Goal: Check status: Check status

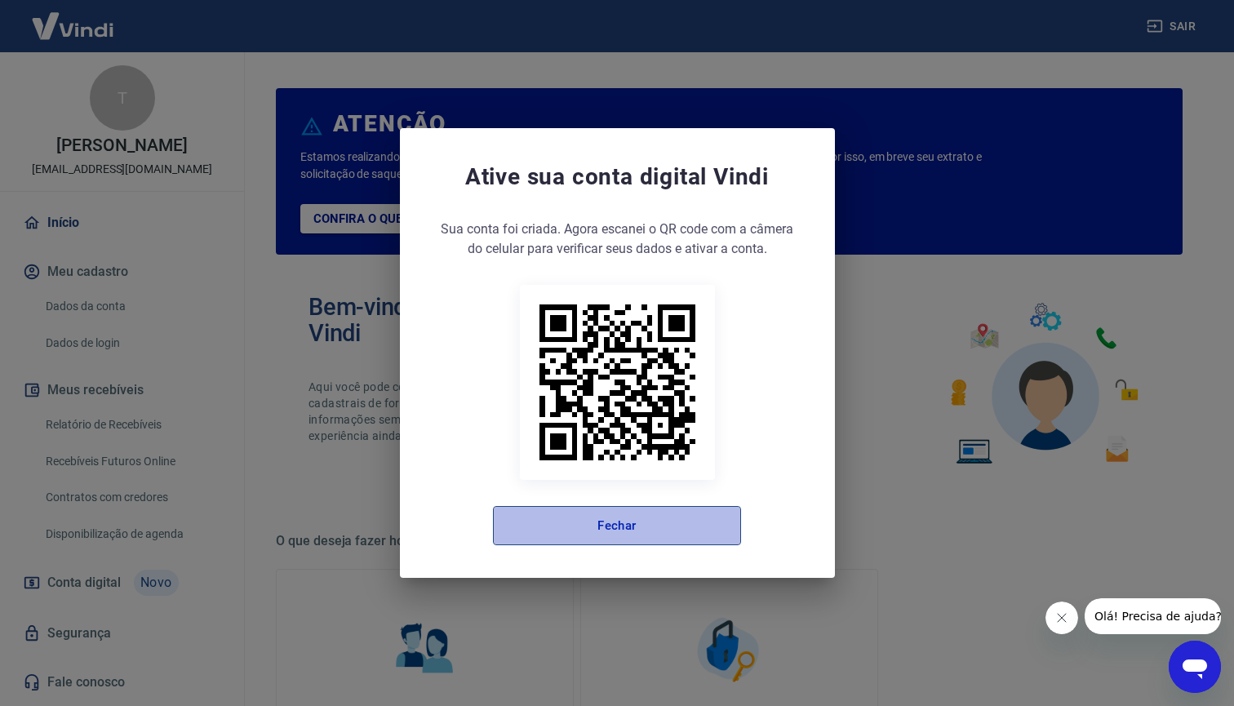
click at [631, 530] on button "Fechar" at bounding box center [617, 525] width 248 height 39
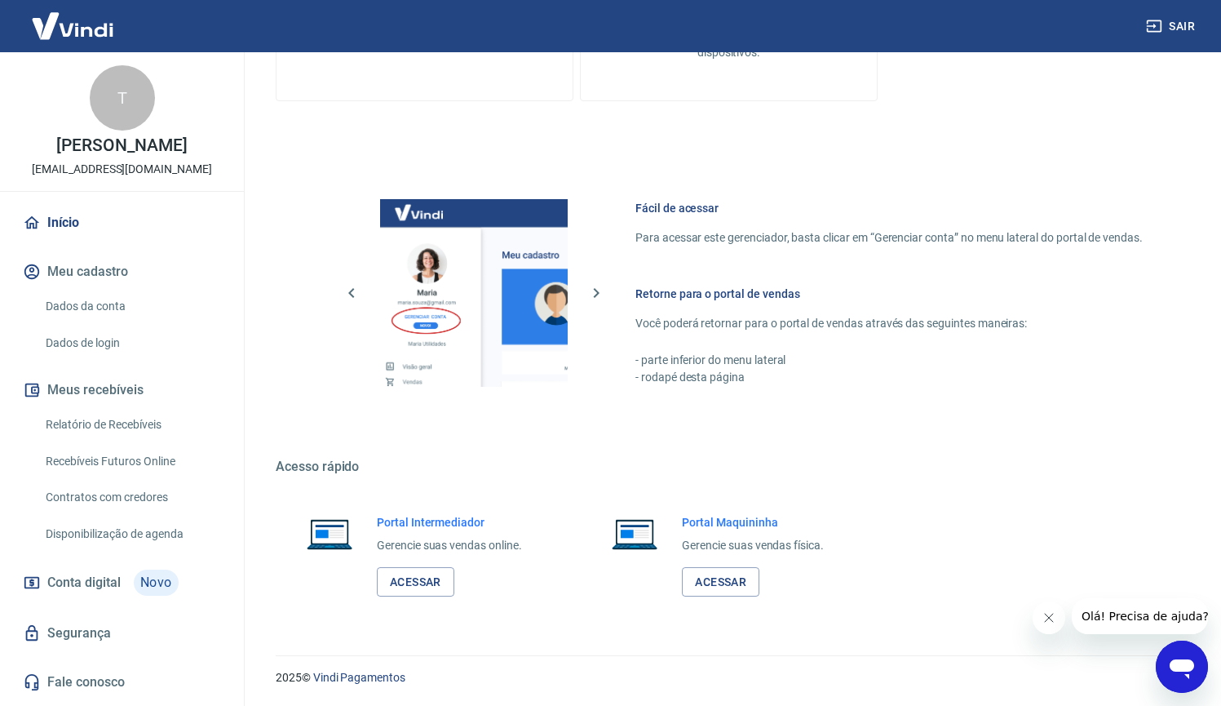
scroll to position [768, 0]
click at [125, 425] on link "Relatório de Recebíveis" at bounding box center [131, 424] width 185 height 33
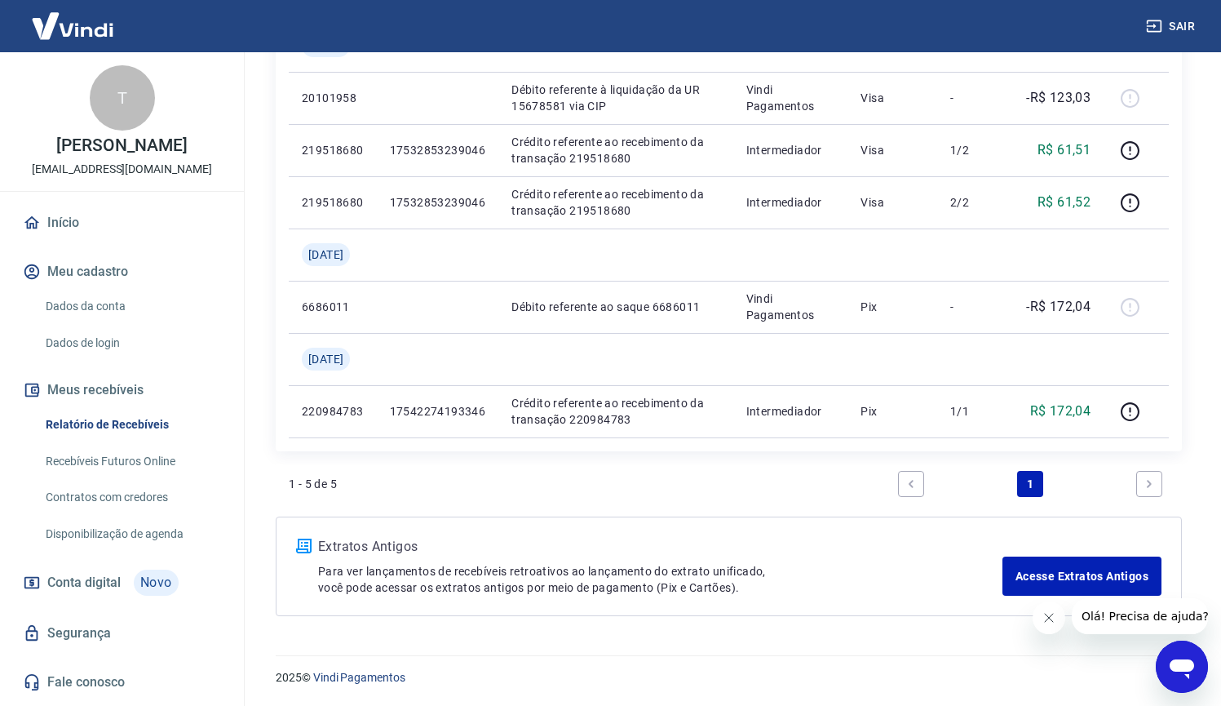
scroll to position [314, 0]
click at [1155, 485] on icon "Next page" at bounding box center [1149, 483] width 11 height 11
click at [907, 487] on icon "Previous page" at bounding box center [911, 483] width 11 height 11
click at [1035, 561] on link "Acesse Extratos Antigos" at bounding box center [1082, 575] width 159 height 39
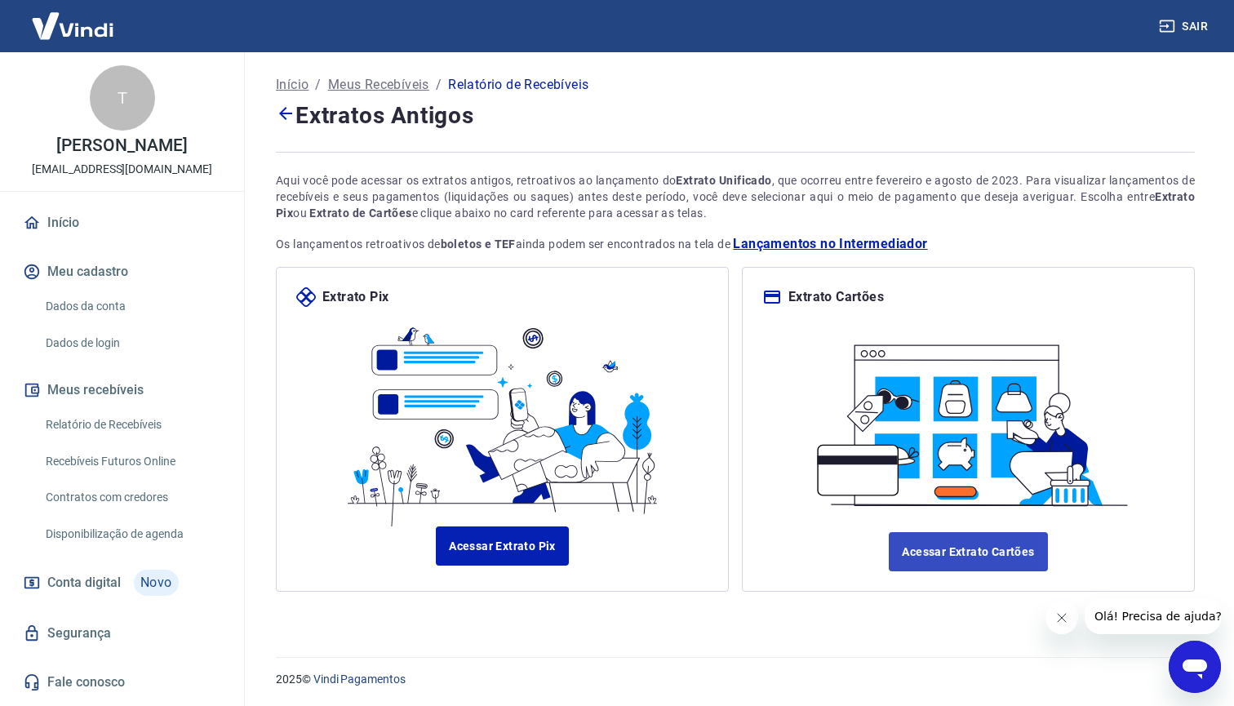
click at [957, 565] on link "Acessar Extrato Cartões" at bounding box center [968, 551] width 158 height 39
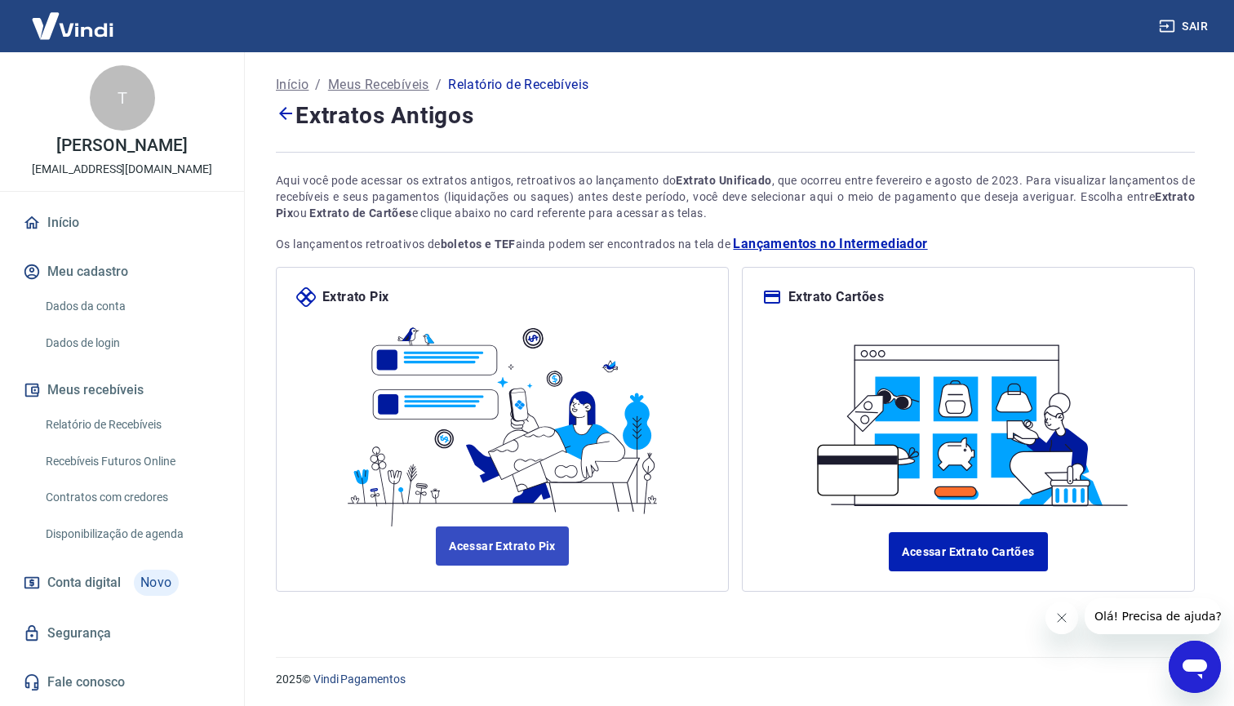
click at [496, 543] on link "Acessar Extrato Pix" at bounding box center [502, 545] width 133 height 39
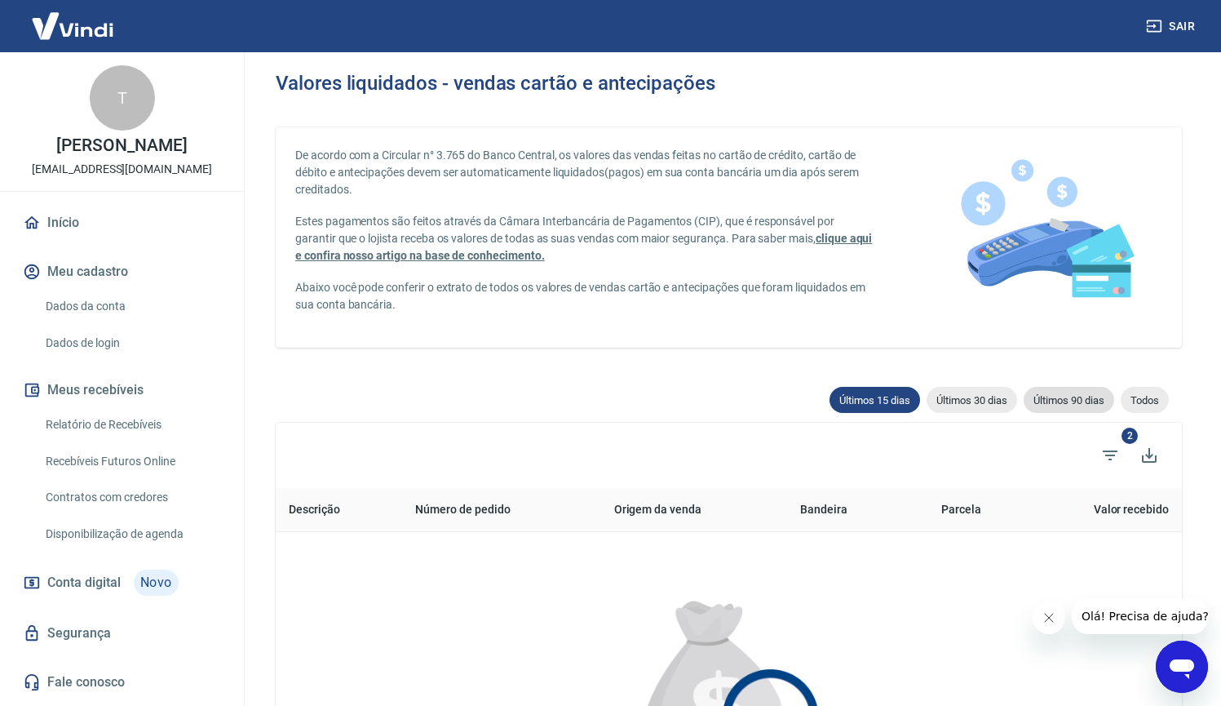
click at [1051, 388] on div "Últimos 90 dias" at bounding box center [1069, 400] width 91 height 26
type input "[DATE]"
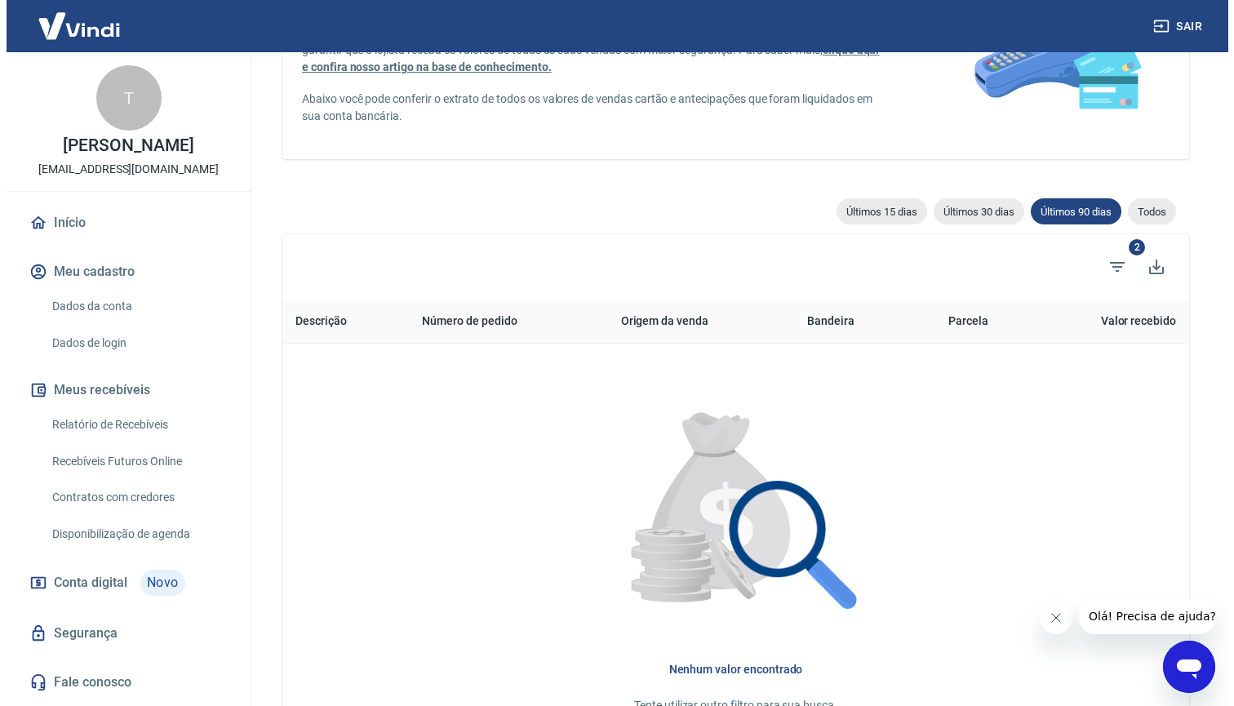
scroll to position [367, 0]
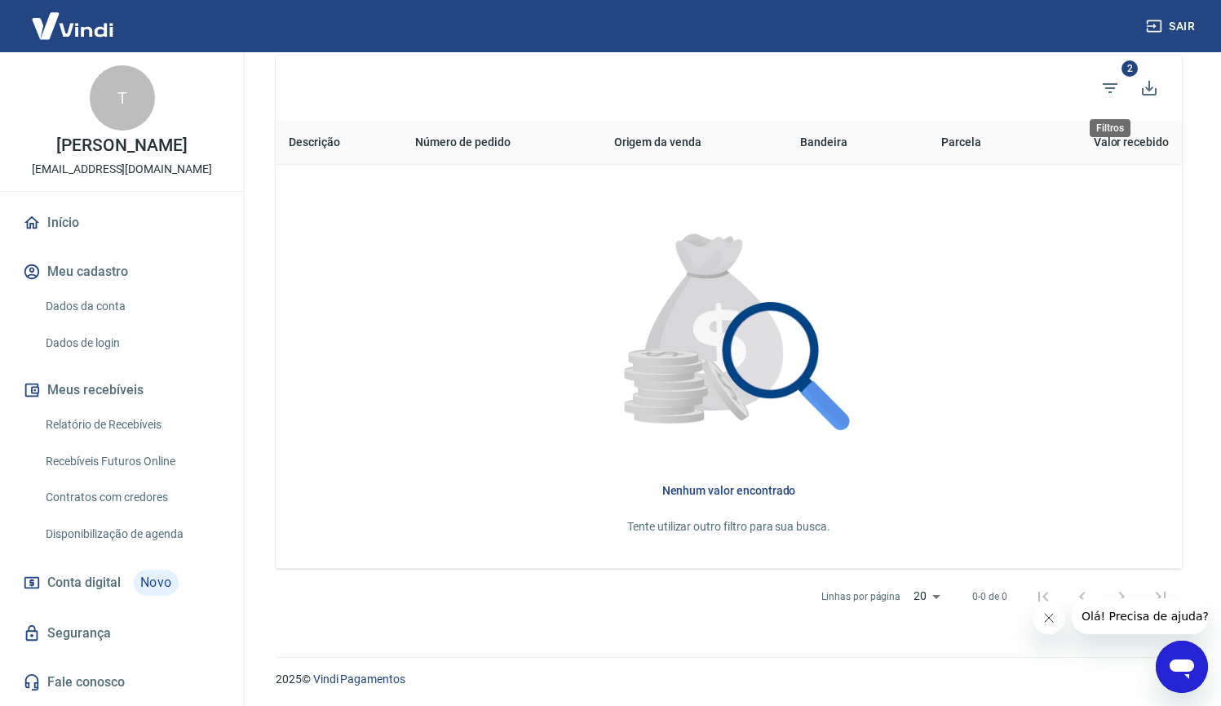
click at [1129, 81] on span "2" at bounding box center [1110, 88] width 39 height 39
click at [1115, 90] on icon "Filtros" at bounding box center [1111, 88] width 20 height 20
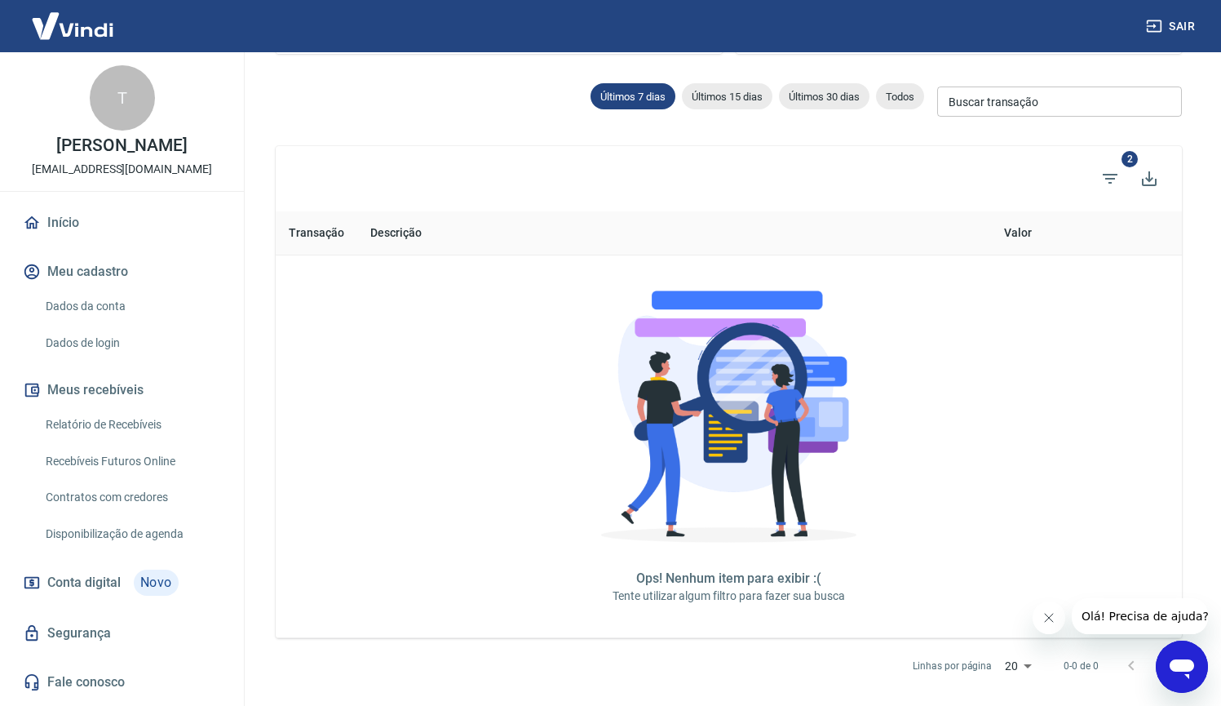
scroll to position [212, 0]
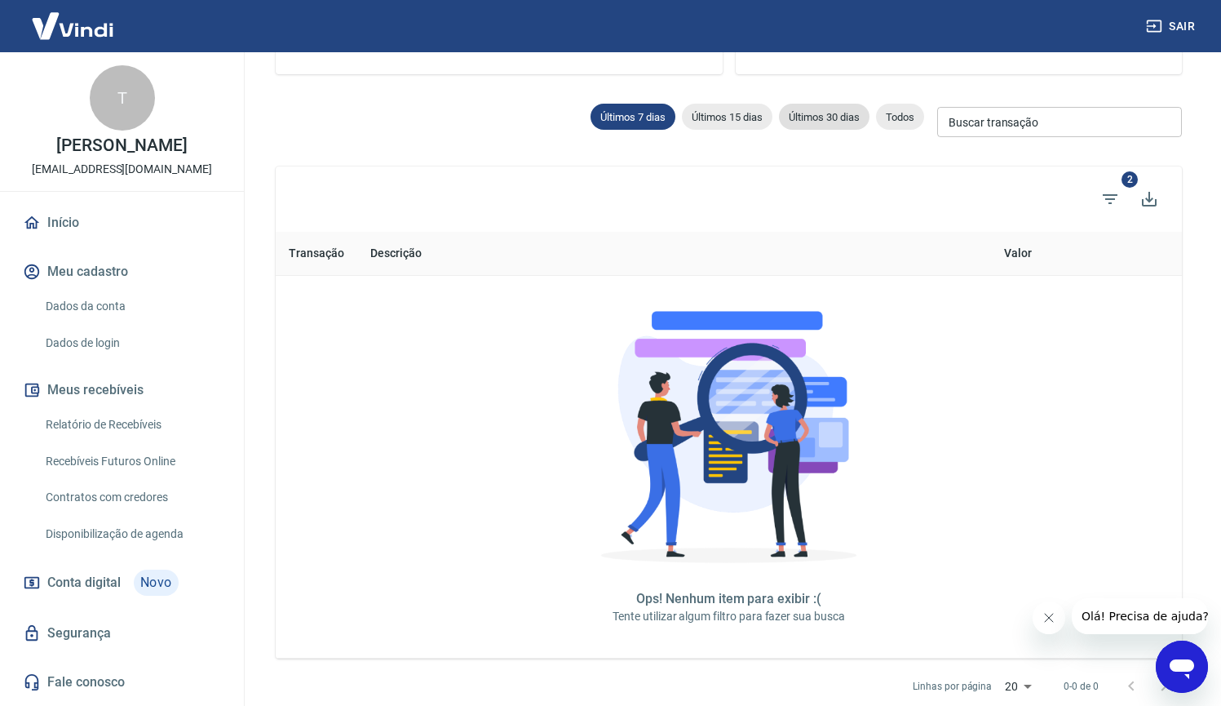
click at [841, 112] on span "Últimos 30 dias" at bounding box center [824, 117] width 91 height 12
type input "16/08/2025"
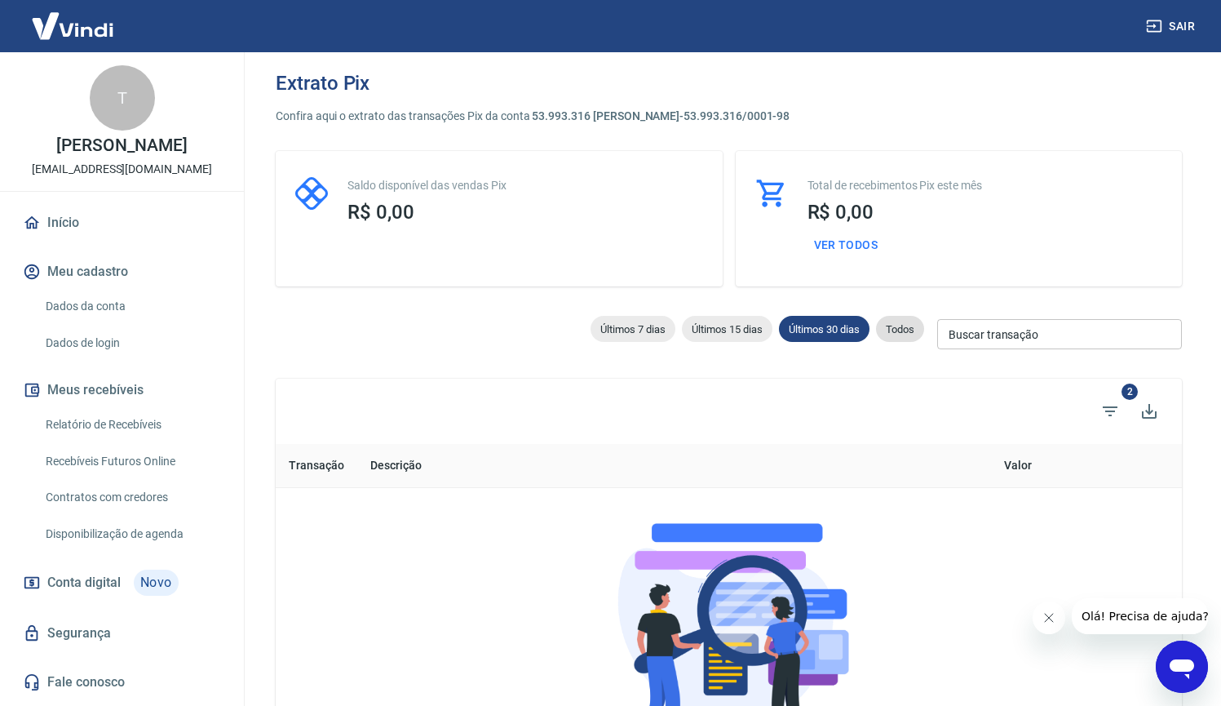
click at [907, 317] on div "Todos" at bounding box center [900, 329] width 48 height 26
